Goal: Transaction & Acquisition: Download file/media

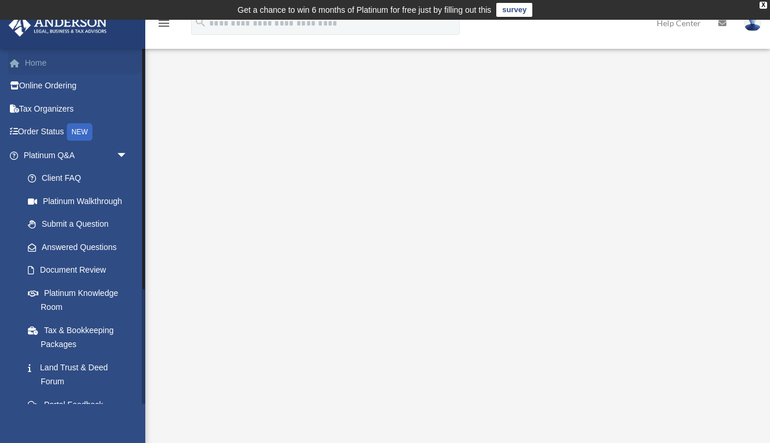
click at [44, 67] on link "Home" at bounding box center [76, 62] width 137 height 23
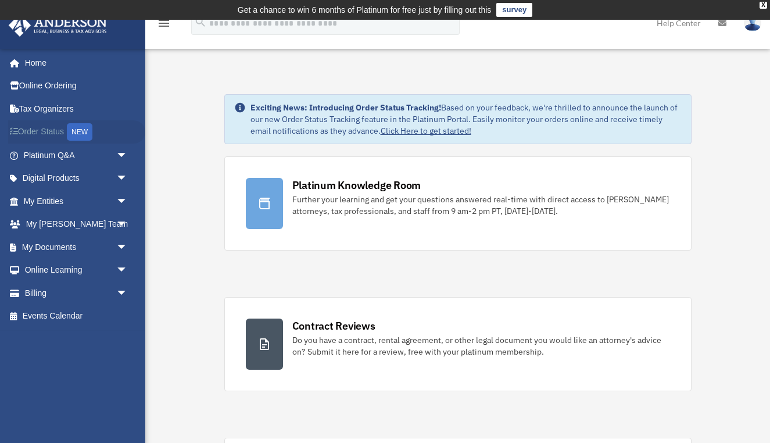
click at [80, 136] on div "NEW" at bounding box center [80, 131] width 26 height 17
click at [121, 248] on span "arrow_drop_down" at bounding box center [127, 247] width 23 height 24
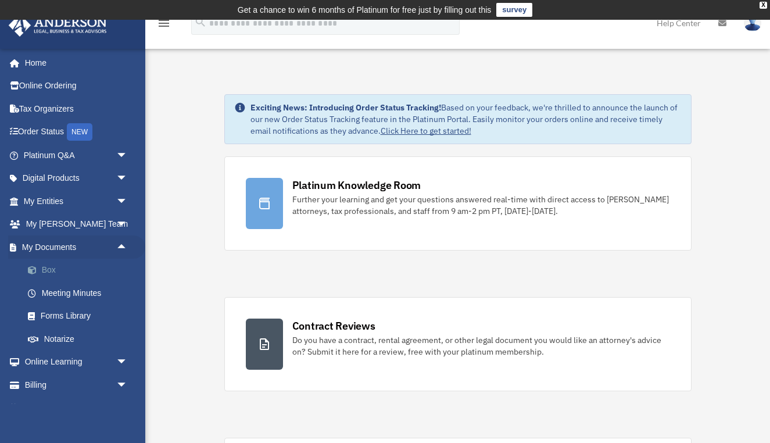
click at [64, 268] on link "Box" at bounding box center [80, 270] width 129 height 23
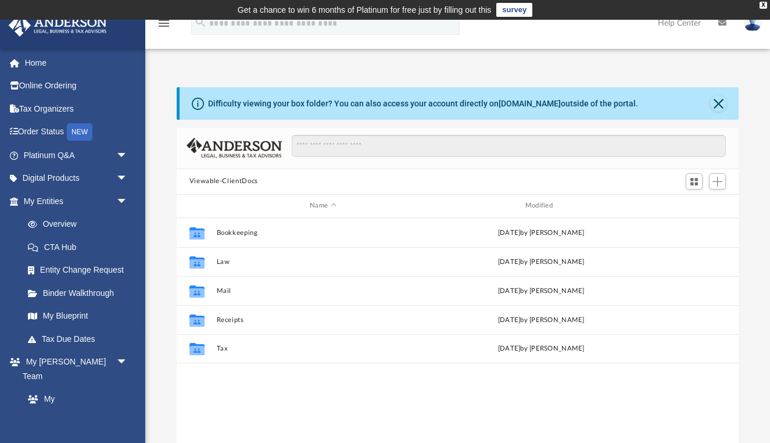
scroll to position [1, 1]
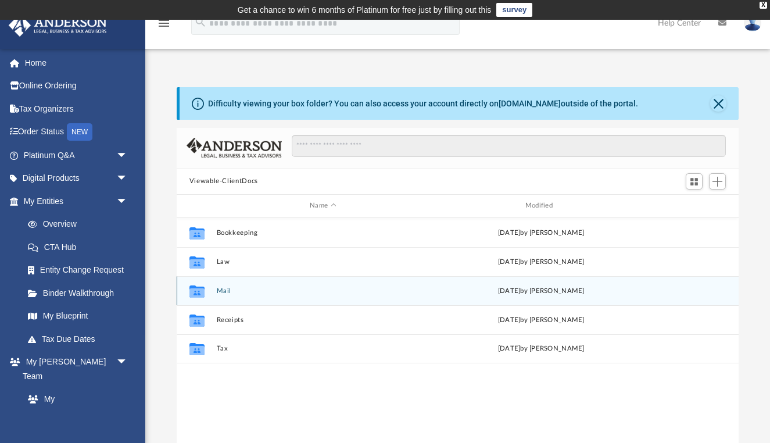
click at [226, 291] on button "Mail" at bounding box center [322, 291] width 213 height 8
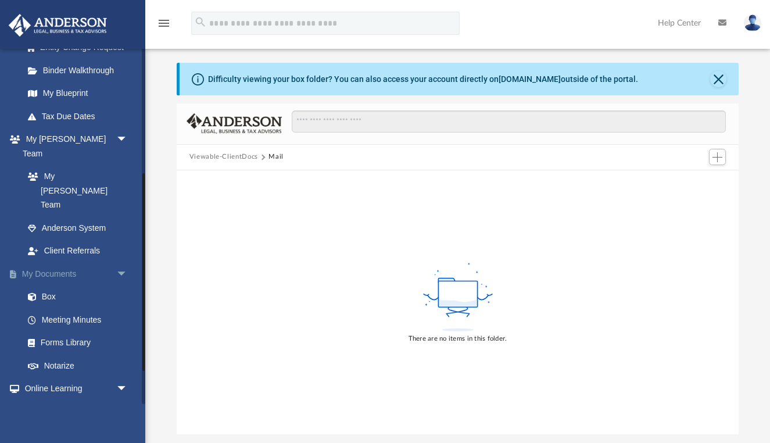
scroll to position [237, 0]
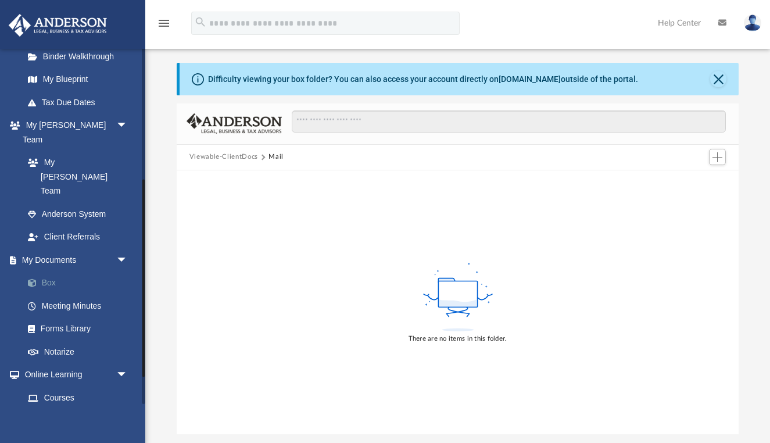
click at [45, 271] on link "Box" at bounding box center [80, 282] width 129 height 23
click at [56, 271] on link "Box" at bounding box center [80, 282] width 129 height 23
click at [718, 80] on button "Close" at bounding box center [718, 79] width 16 height 16
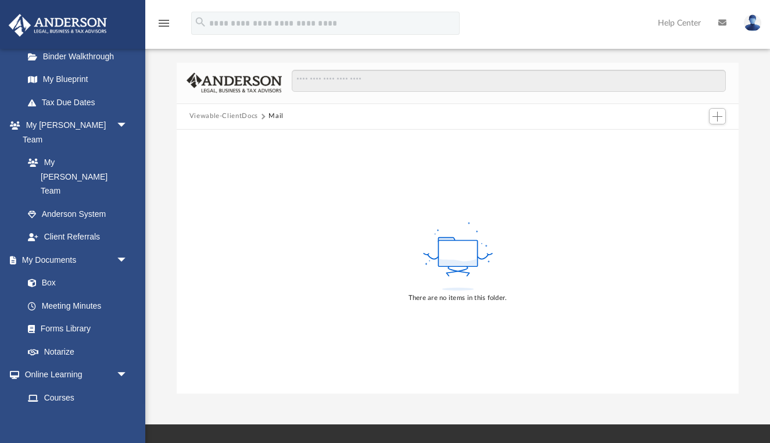
click at [236, 119] on button "Viewable-ClientDocs" at bounding box center [223, 116] width 69 height 10
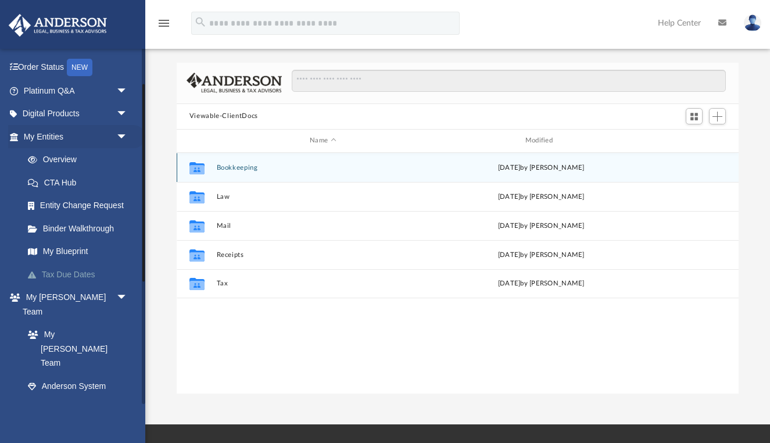
scroll to position [57, 0]
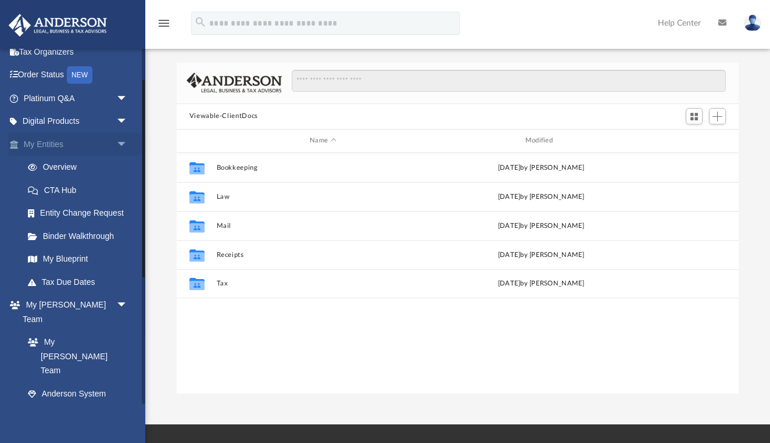
click at [53, 142] on link "My Entities arrow_drop_down" at bounding box center [76, 144] width 137 height 23
click at [81, 231] on link "Binder Walkthrough" at bounding box center [80, 235] width 129 height 23
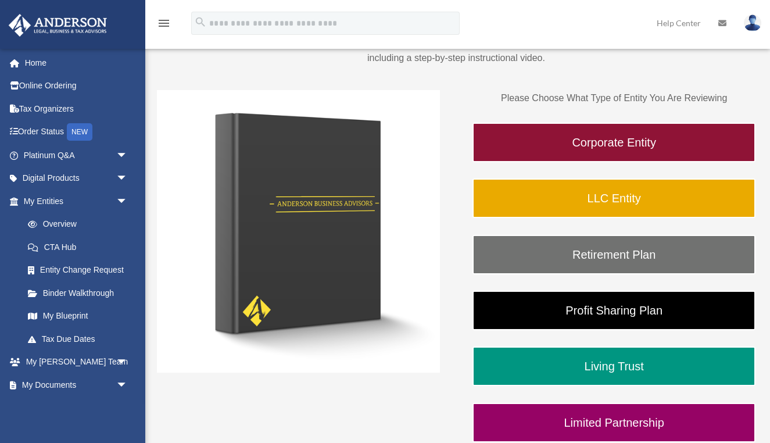
scroll to position [81, 0]
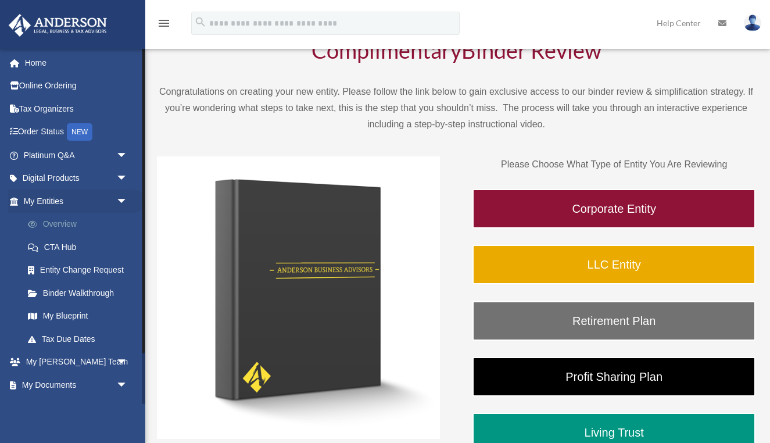
click at [63, 225] on link "Overview" at bounding box center [80, 224] width 129 height 23
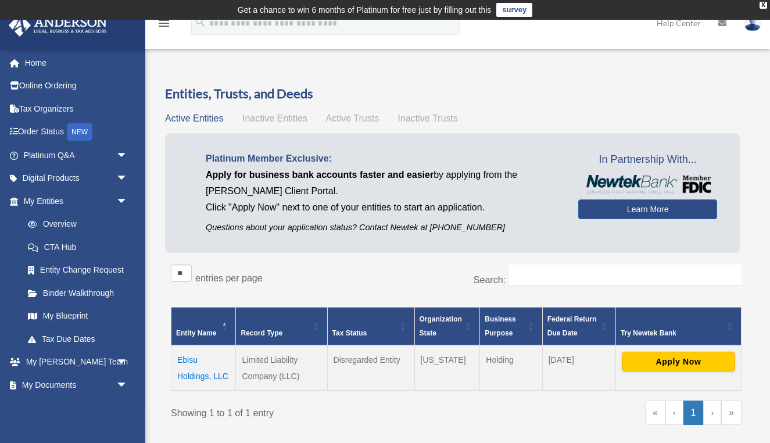
click at [270, 113] on span "Inactive Entities" at bounding box center [274, 118] width 65 height 10
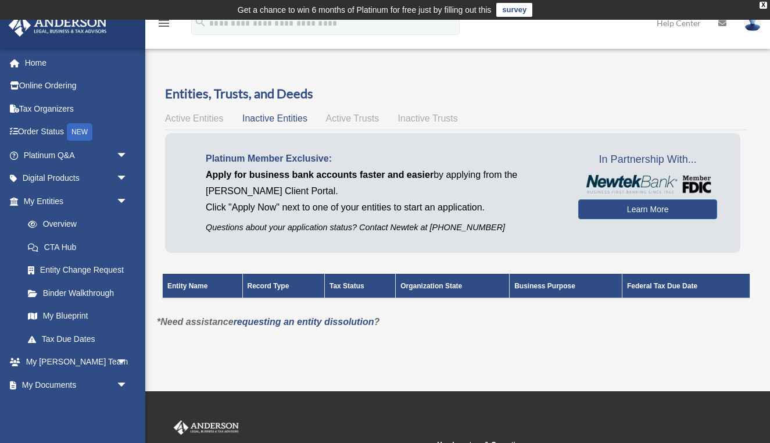
click at [341, 121] on span "Active Trusts" at bounding box center [352, 118] width 53 height 10
click at [445, 122] on span "Inactive Trusts" at bounding box center [428, 118] width 60 height 10
click at [205, 122] on span "Active Entities" at bounding box center [194, 118] width 58 height 10
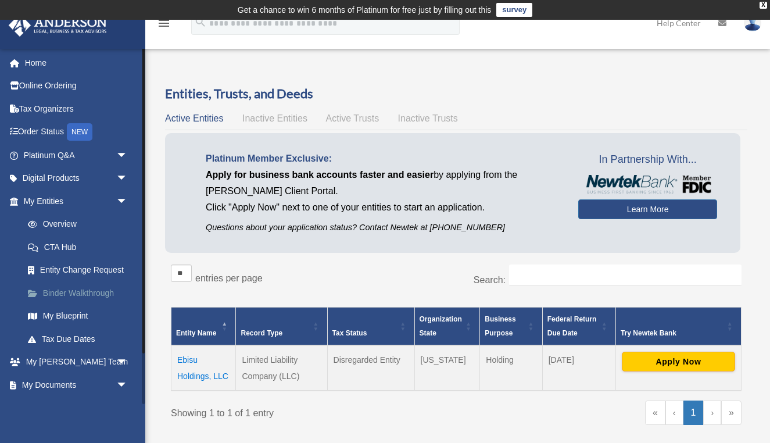
click at [77, 295] on link "Binder Walkthrough" at bounding box center [80, 292] width 129 height 23
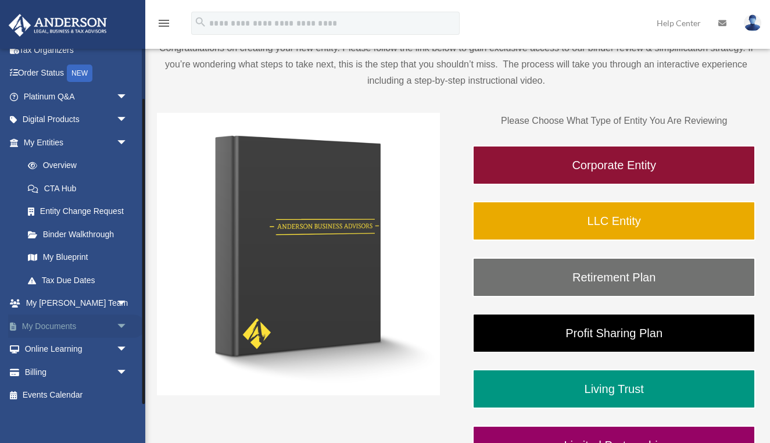
scroll to position [127, 0]
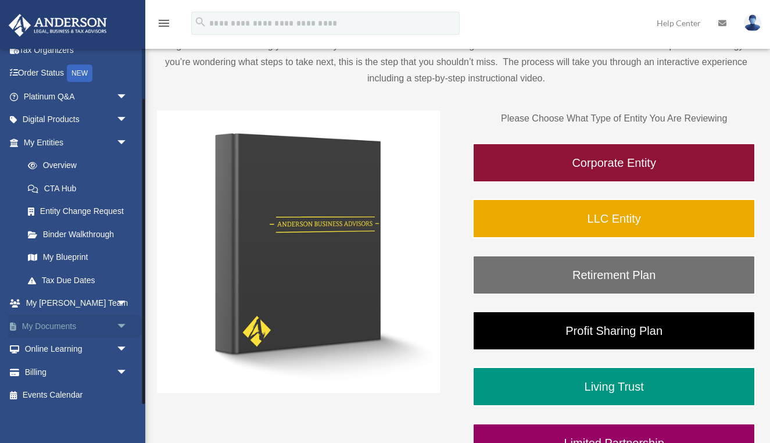
click at [82, 324] on link "My Documents arrow_drop_down" at bounding box center [76, 325] width 137 height 23
click at [121, 323] on span "arrow_drop_down" at bounding box center [127, 326] width 23 height 24
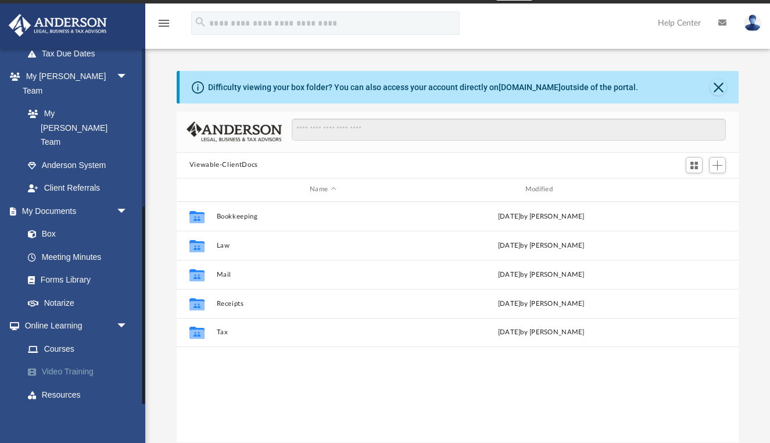
scroll to position [19, 0]
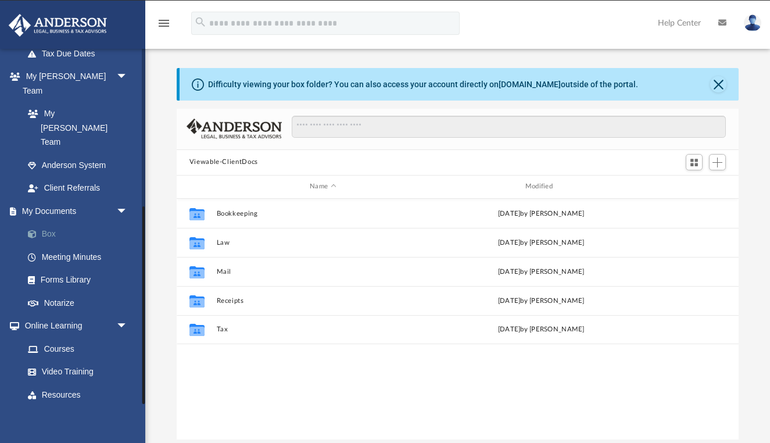
click at [44, 223] on link "Box" at bounding box center [80, 234] width 129 height 23
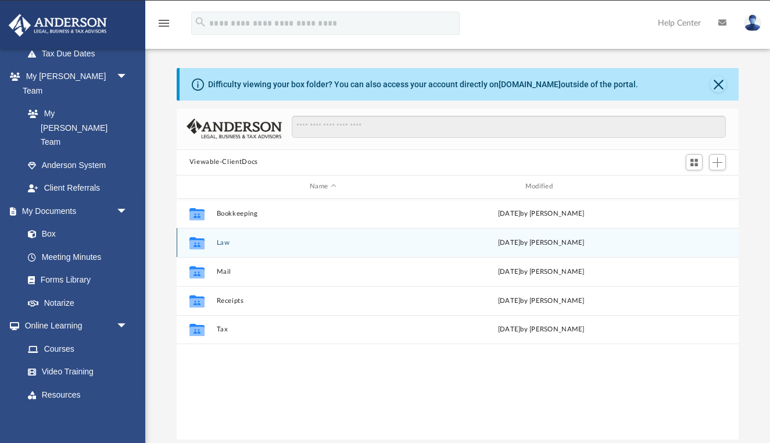
click at [224, 244] on button "Law" at bounding box center [322, 242] width 213 height 8
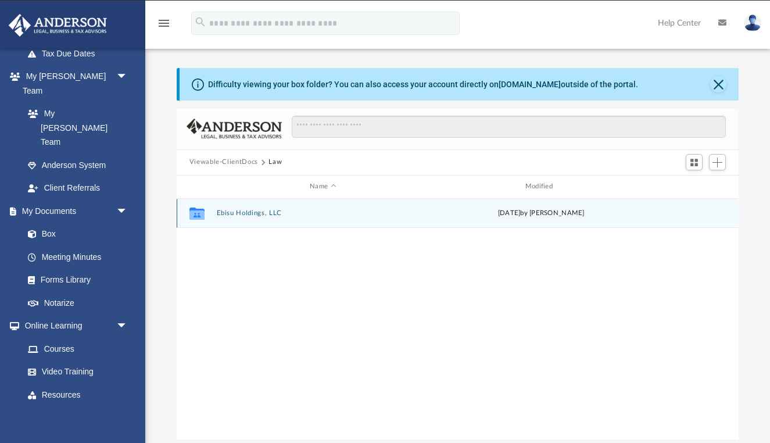
click at [245, 213] on button "Ebisu Holdings, LLC" at bounding box center [322, 213] width 213 height 8
click at [242, 214] on button "Initial Docs" at bounding box center [322, 213] width 213 height 8
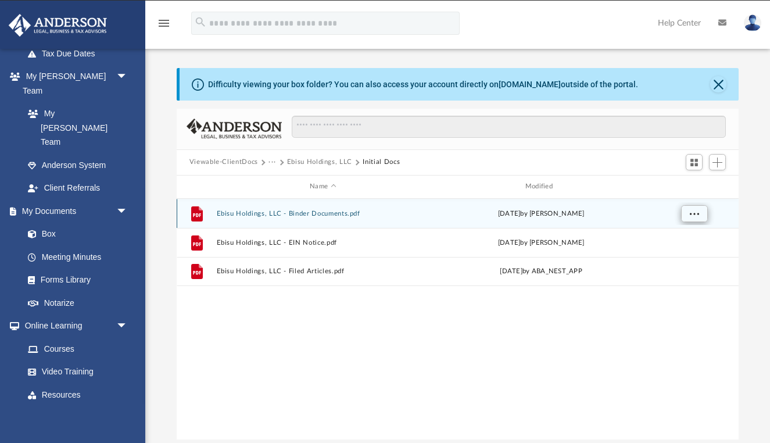
click at [698, 216] on span "More options" at bounding box center [693, 213] width 9 height 6
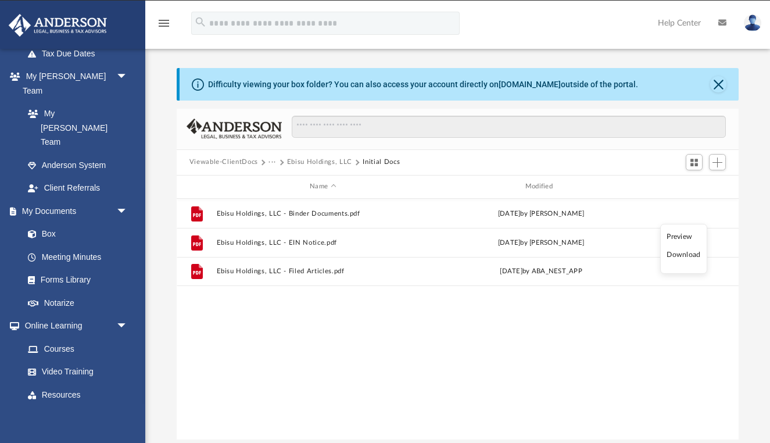
click at [686, 253] on li "Download" at bounding box center [684, 255] width 34 height 12
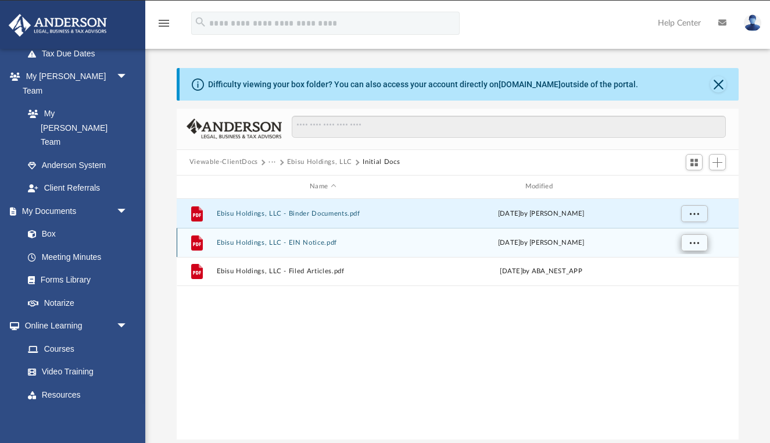
click at [694, 245] on span "More options" at bounding box center [693, 242] width 9 height 6
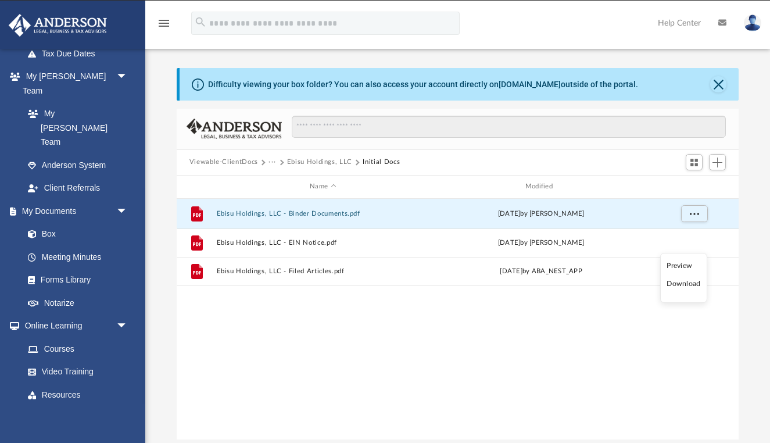
click at [683, 284] on li "Download" at bounding box center [684, 284] width 34 height 12
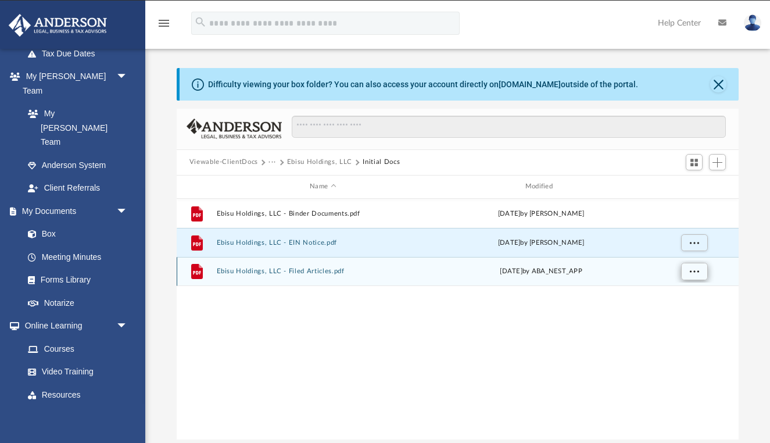
click at [695, 274] on span "More options" at bounding box center [693, 270] width 9 height 6
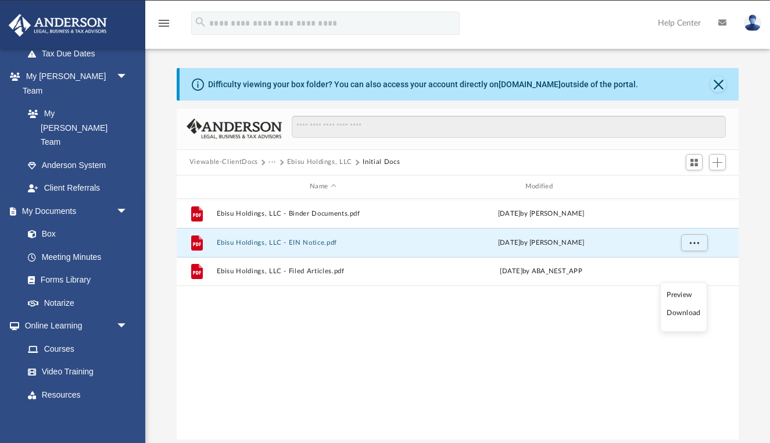
click at [685, 315] on li "Download" at bounding box center [684, 313] width 34 height 12
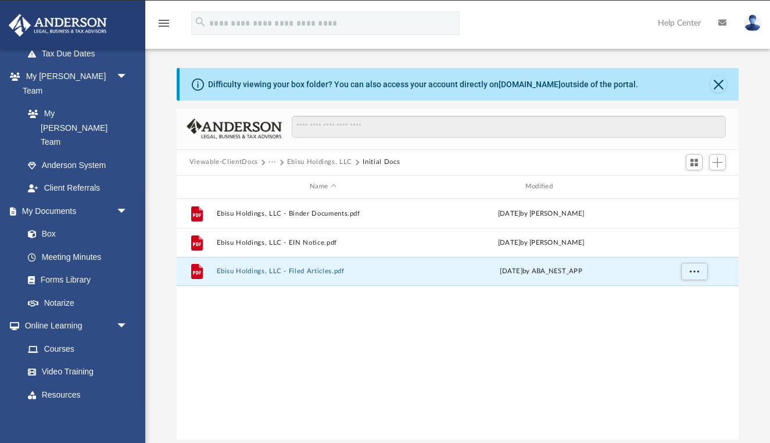
click at [242, 166] on button "Viewable-ClientDocs" at bounding box center [223, 162] width 69 height 10
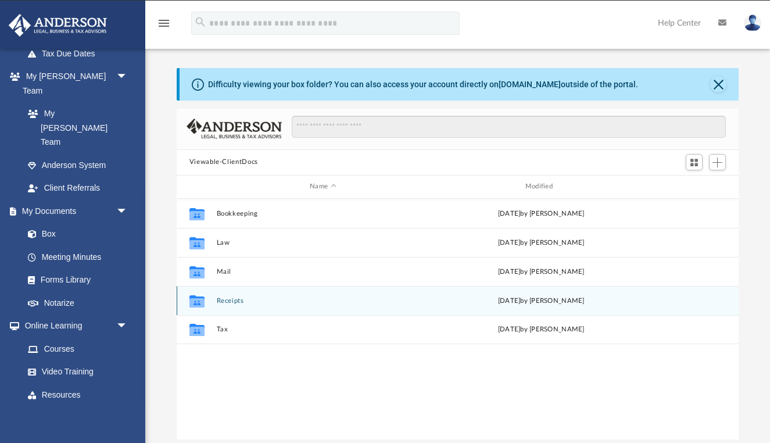
click at [225, 300] on button "Receipts" at bounding box center [322, 300] width 213 height 8
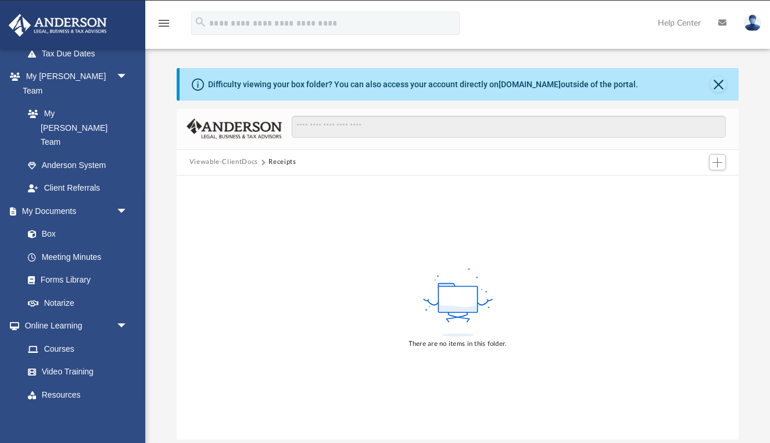
click at [236, 158] on button "Viewable-ClientDocs" at bounding box center [223, 162] width 69 height 10
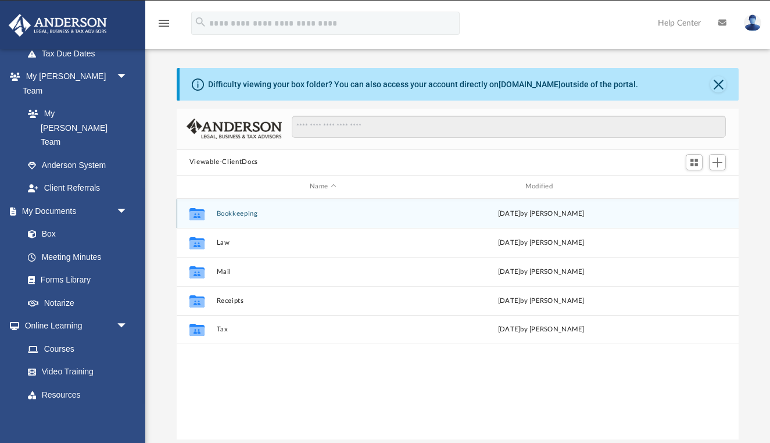
scroll to position [264, 562]
click at [225, 213] on button "Bookkeeping" at bounding box center [322, 213] width 213 height 8
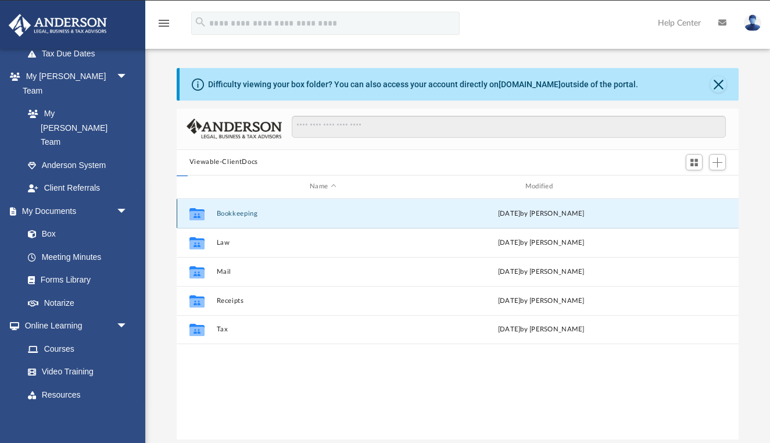
click at [225, 213] on button "Bookkeeping" at bounding box center [322, 213] width 213 height 8
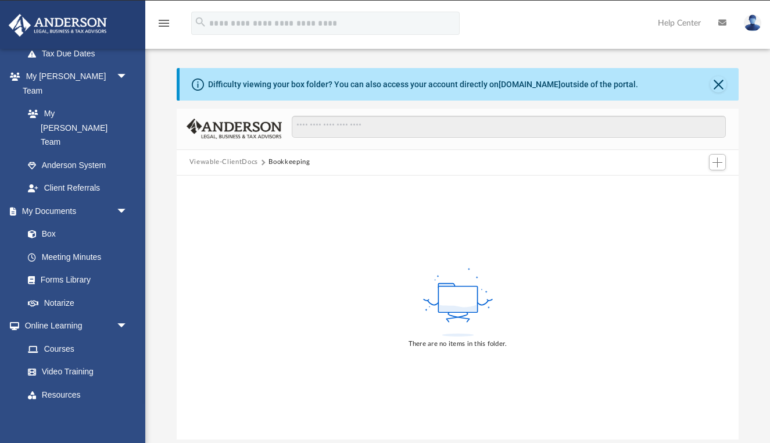
click at [236, 167] on div "Viewable-ClientDocs Bookkeeping" at bounding box center [458, 163] width 563 height 26
click at [236, 164] on button "Viewable-ClientDocs" at bounding box center [223, 162] width 69 height 10
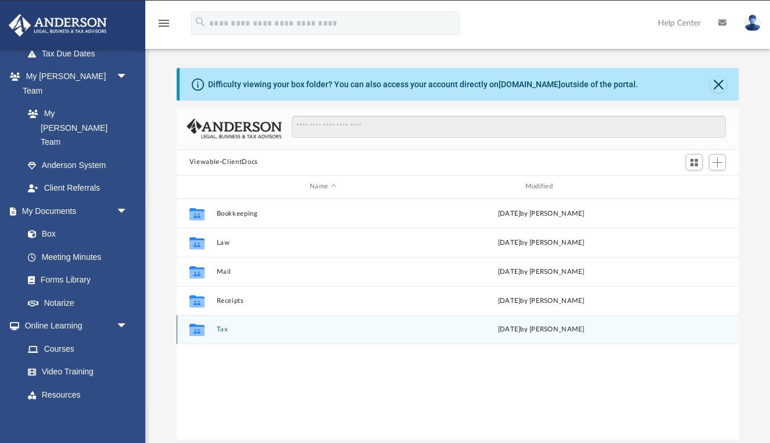
click at [221, 333] on div "Collaborated Folder Tax Mon Mar 10 2025 by Charles Rogler" at bounding box center [458, 329] width 563 height 29
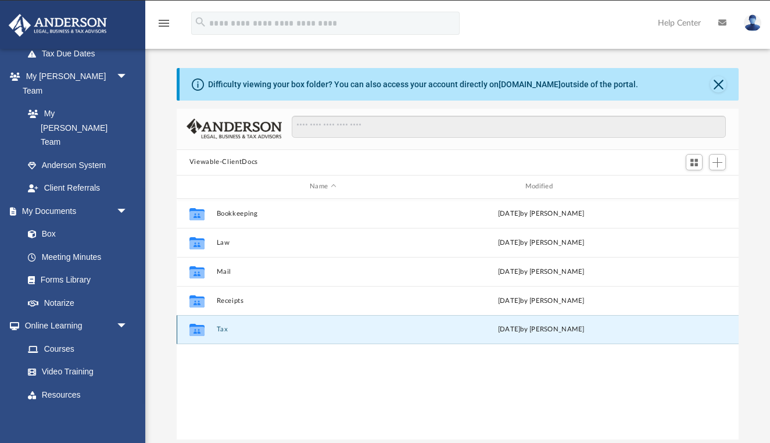
click at [224, 327] on button "Tax" at bounding box center [322, 329] width 213 height 8
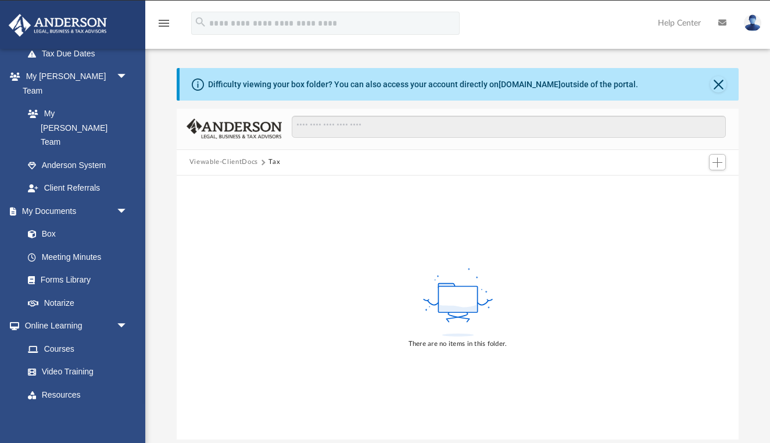
click at [238, 160] on button "Viewable-ClientDocs" at bounding box center [223, 162] width 69 height 10
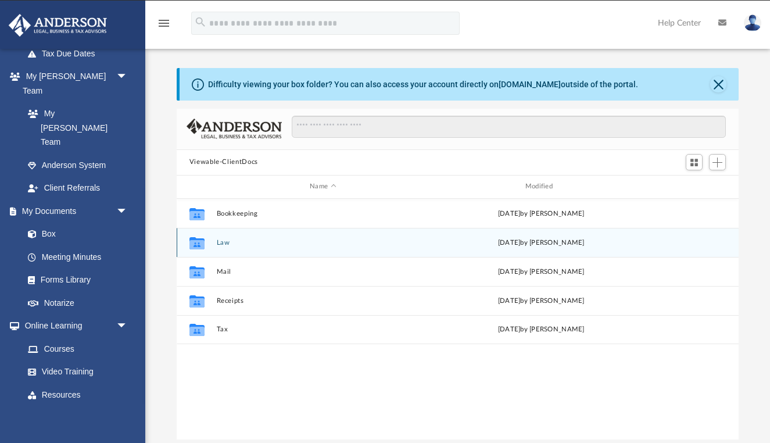
click at [221, 243] on button "Law" at bounding box center [322, 242] width 213 height 8
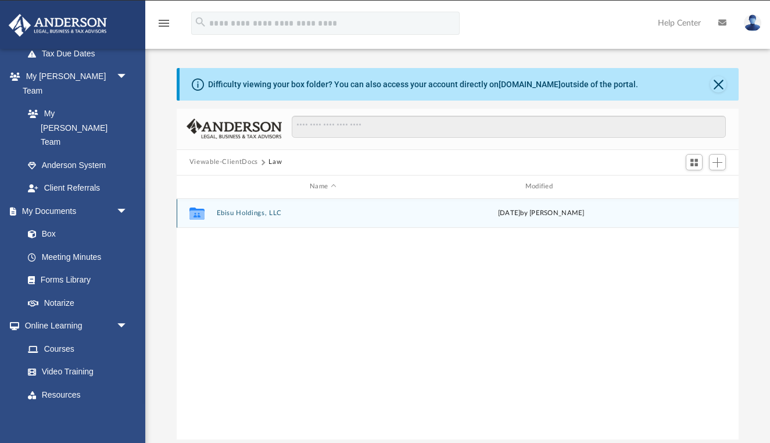
click at [263, 214] on button "Ebisu Holdings, LLC" at bounding box center [322, 213] width 213 height 8
click at [233, 213] on button "Initial Docs" at bounding box center [322, 213] width 213 height 8
